Goal: Navigation & Orientation: Find specific page/section

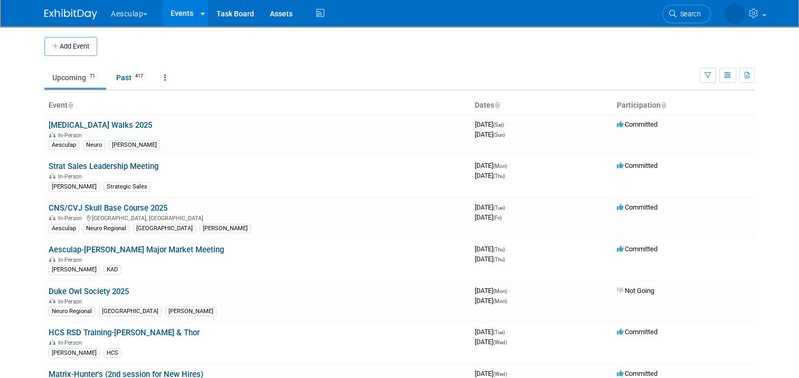
click at [174, 17] on link "Events" at bounding box center [182, 13] width 39 height 26
click at [133, 15] on button "Aesculap" at bounding box center [135, 11] width 51 height 23
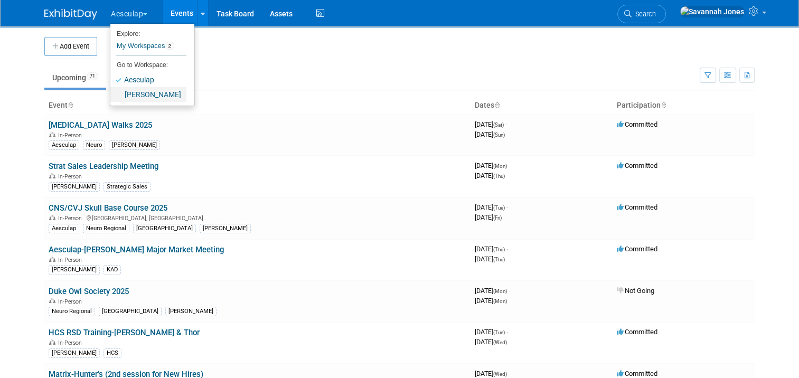
click at [142, 99] on link "[PERSON_NAME]" at bounding box center [148, 94] width 76 height 15
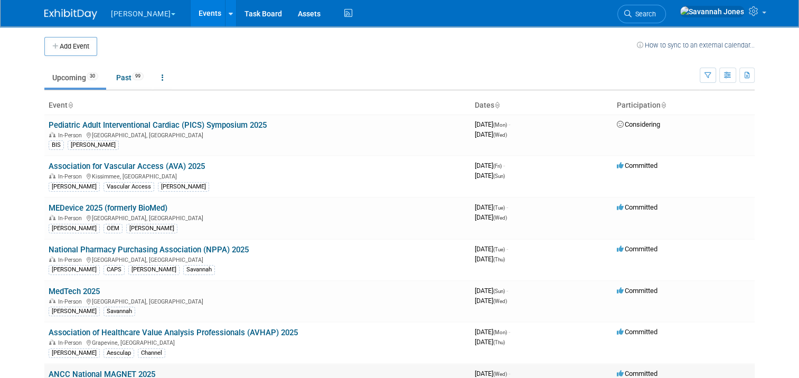
click at [81, 373] on link "ANCC National MAGNET 2025" at bounding box center [102, 375] width 107 height 10
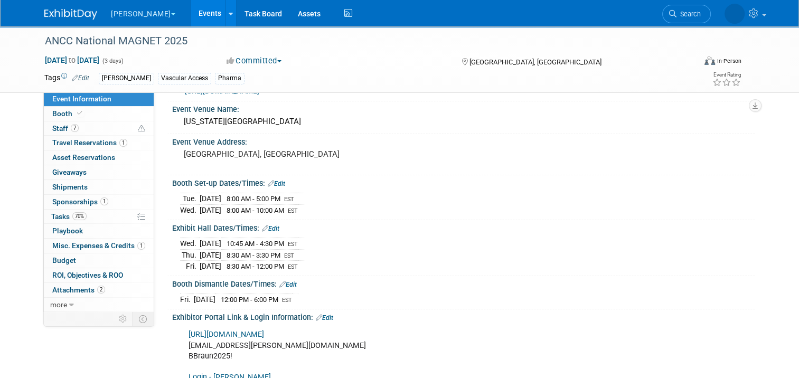
scroll to position [53, 0]
